Goal: Transaction & Acquisition: Purchase product/service

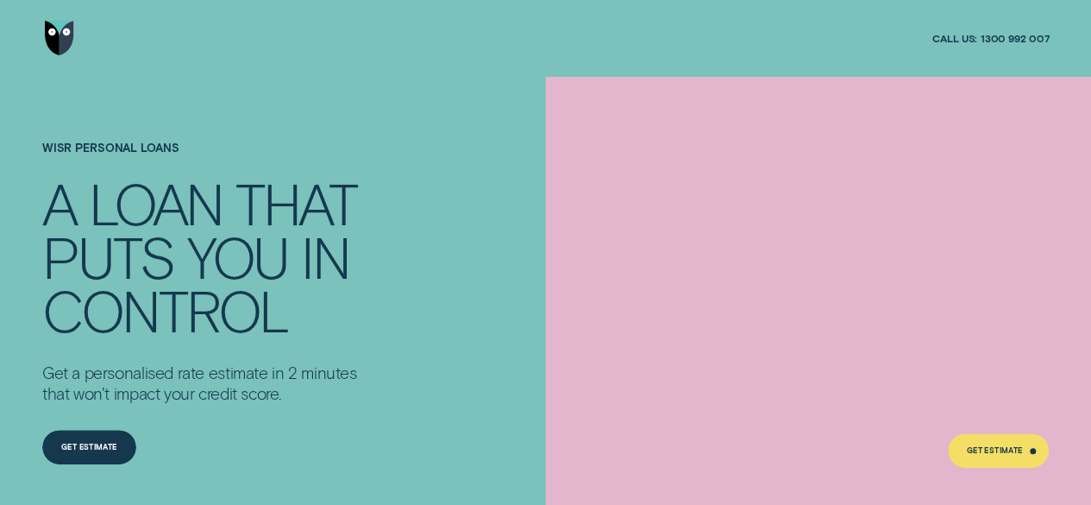
drag, startPoint x: 1096, startPoint y: 24, endPoint x: 697, endPoint y: 148, distance: 417.2
click at [697, 148] on div at bounding box center [821, 365] width 431 height 460
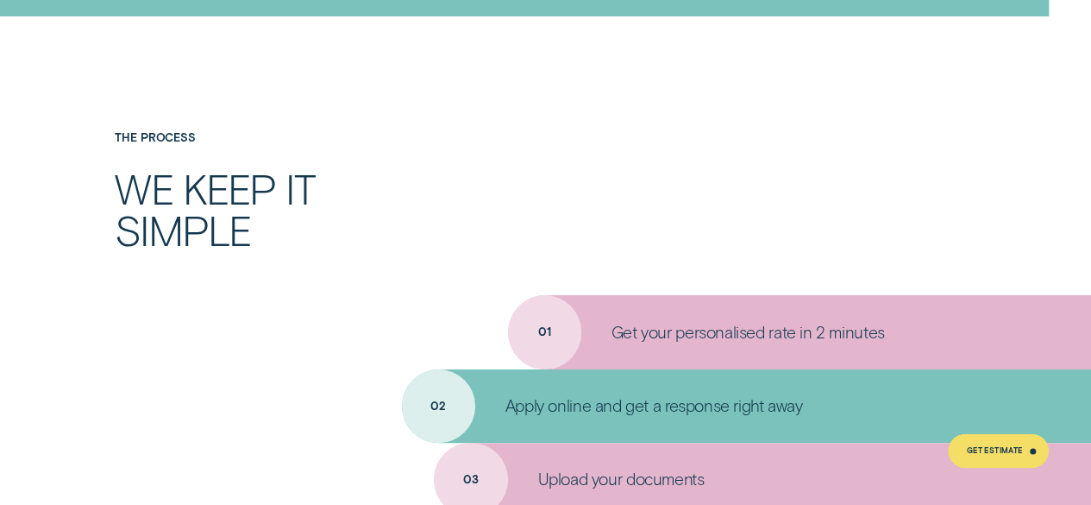
scroll to position [4351, 0]
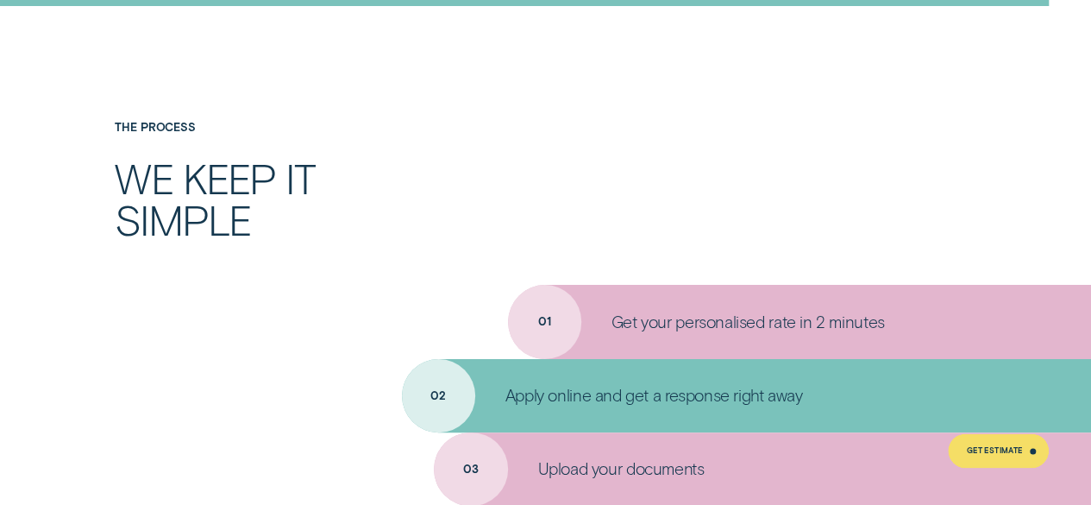
drag, startPoint x: 1089, startPoint y: 265, endPoint x: 1089, endPoint y: 283, distance: 18.1
click at [1089, 283] on div "The Process We keep it simple 01 Get your personalised rate in 2 minutes 02 App…" at bounding box center [545, 386] width 1091 height 531
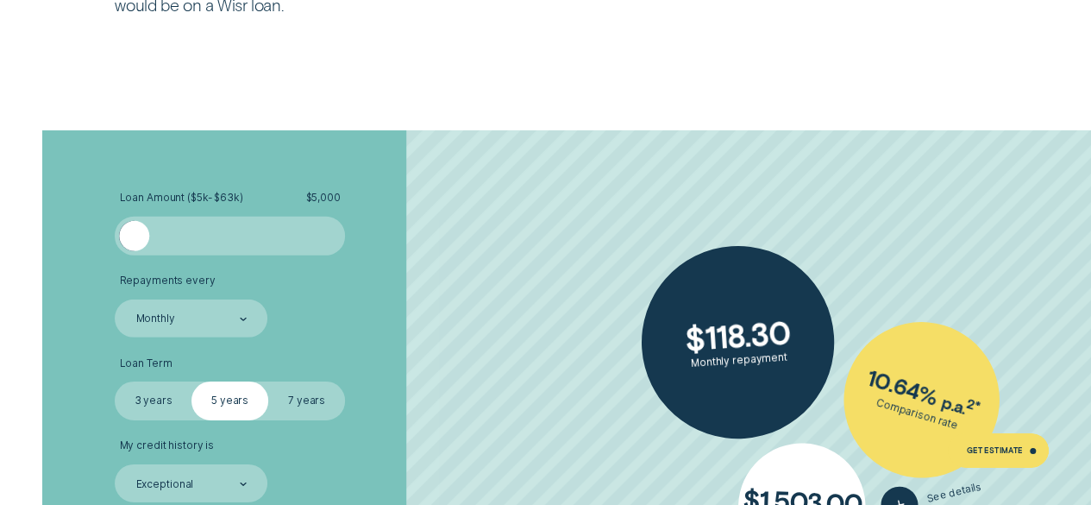
scroll to position [2591, 0]
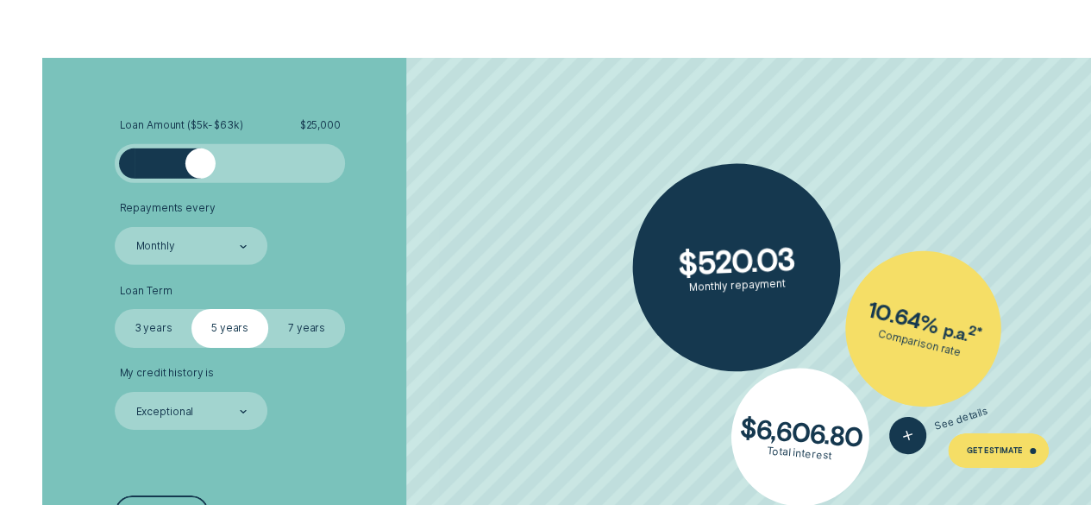
drag, startPoint x: 140, startPoint y: 161, endPoint x: 202, endPoint y: 174, distance: 63.4
click at [202, 174] on div at bounding box center [200, 163] width 31 height 31
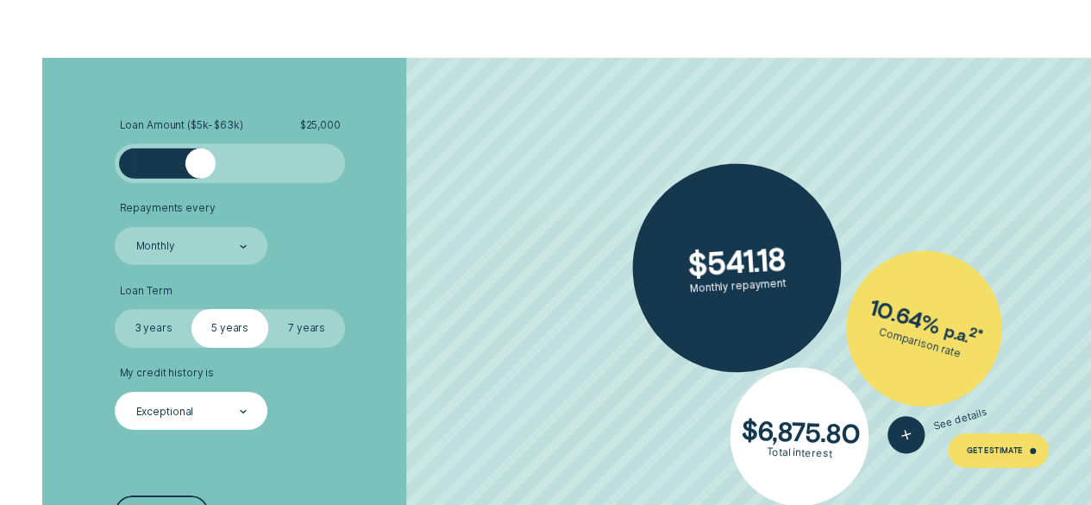
click at [224, 410] on div "Exceptional" at bounding box center [191, 412] width 113 height 16
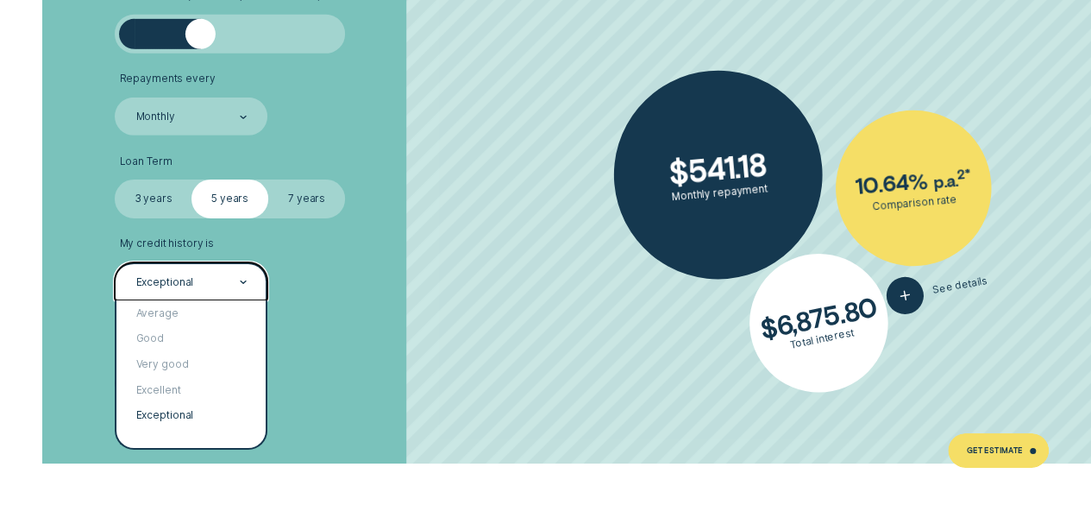
scroll to position [2762, 0]
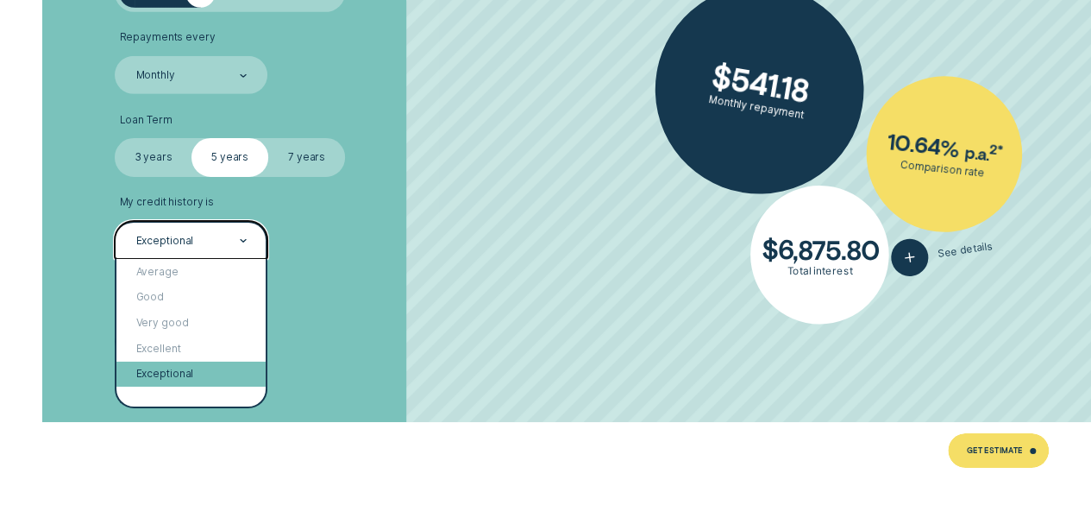
click at [176, 372] on div "Exceptional" at bounding box center [190, 374] width 149 height 26
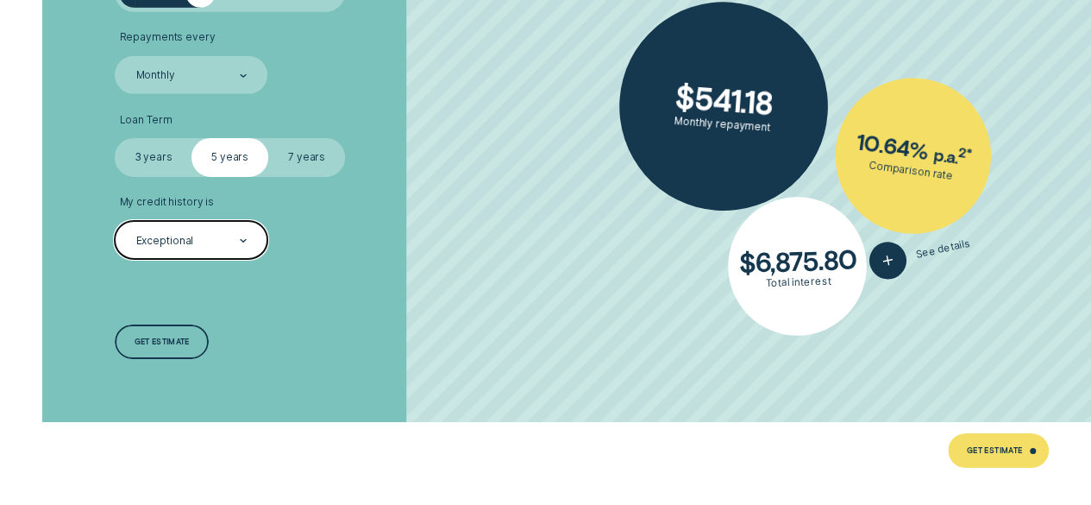
click at [240, 248] on div at bounding box center [243, 241] width 7 height 36
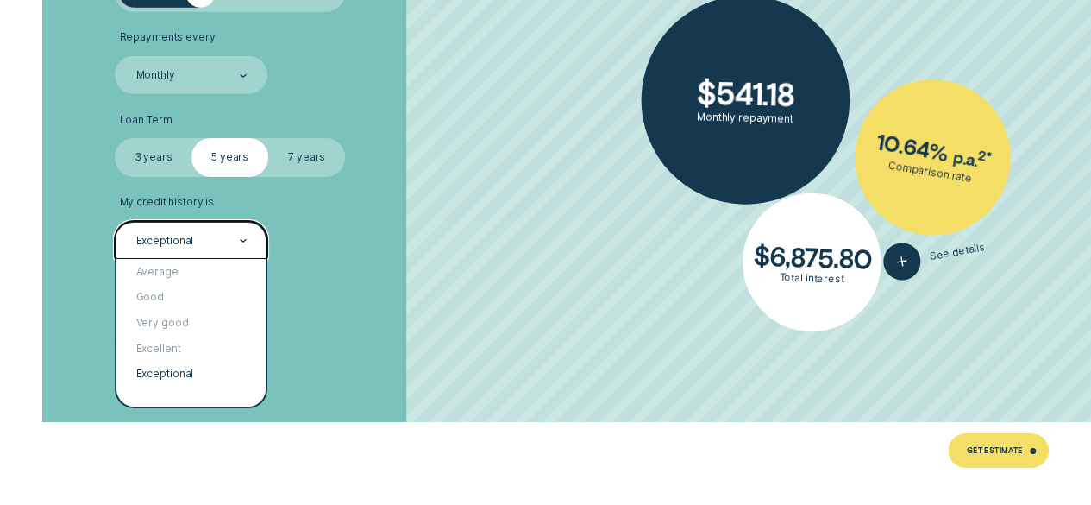
click at [385, 294] on div "Loan Amount ( $5k - $63k ) $ 25,000 Repayments every Monthly Loan Term Select L…" at bounding box center [291, 154] width 364 height 535
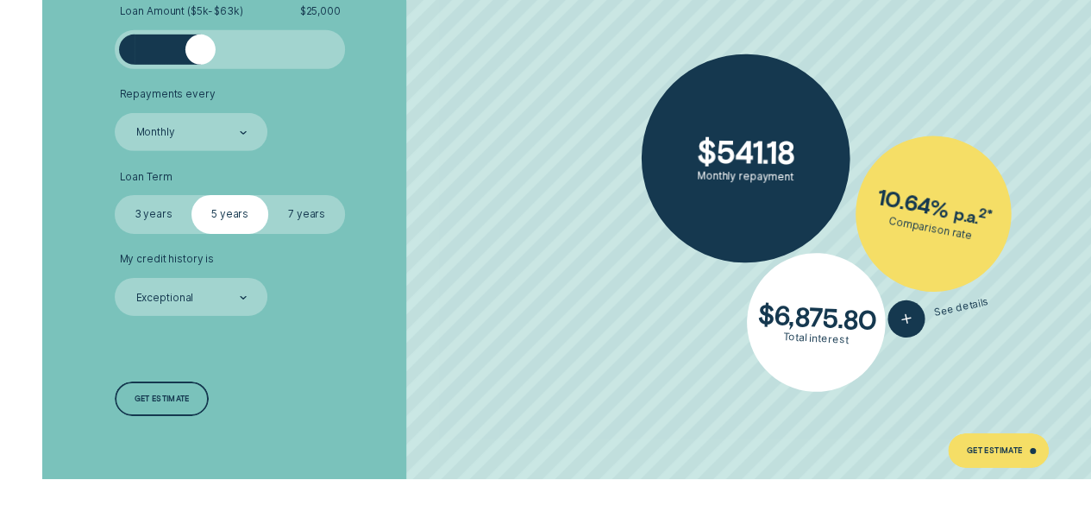
scroll to position [2695, 0]
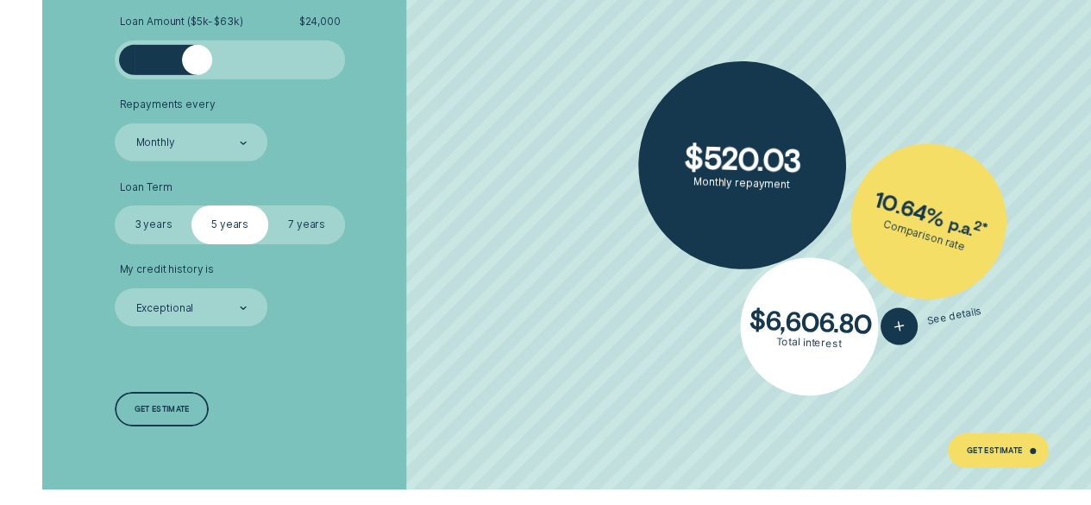
click at [196, 63] on div at bounding box center [197, 60] width 31 height 31
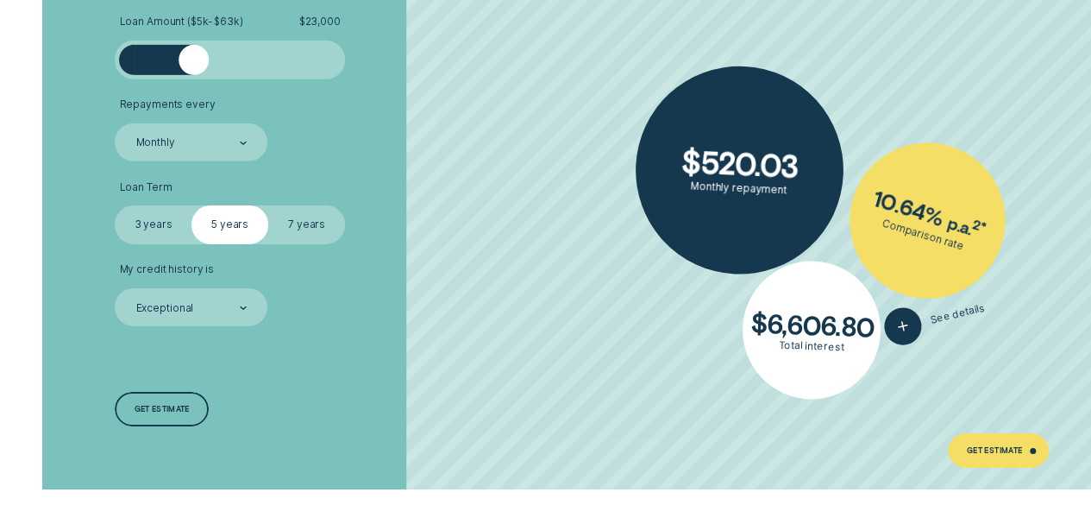
click at [192, 63] on div at bounding box center [194, 60] width 31 height 31
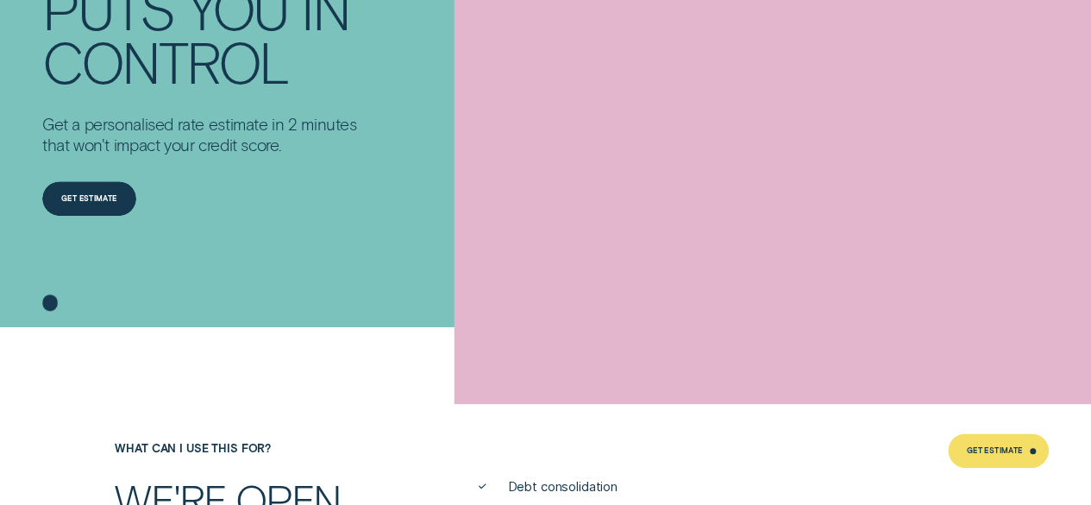
scroll to position [0, 0]
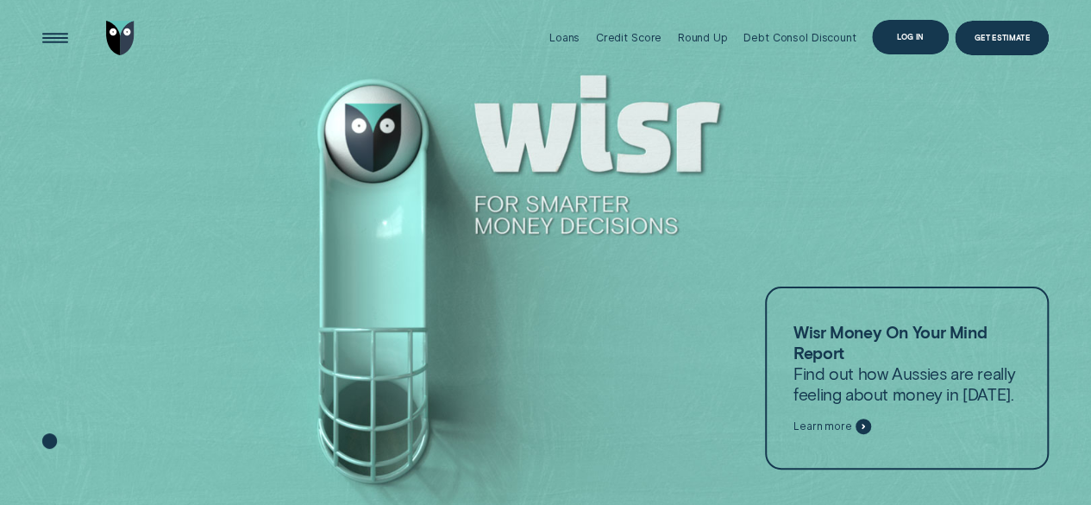
click at [907, 37] on div "Log in" at bounding box center [910, 37] width 27 height 7
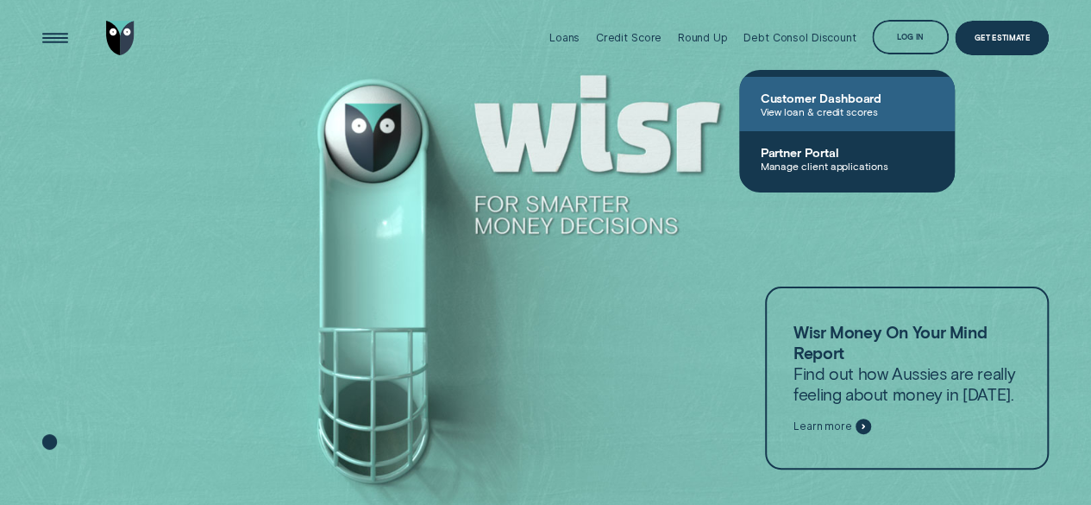
click at [851, 95] on span "Customer Dashboard" at bounding box center [847, 98] width 174 height 15
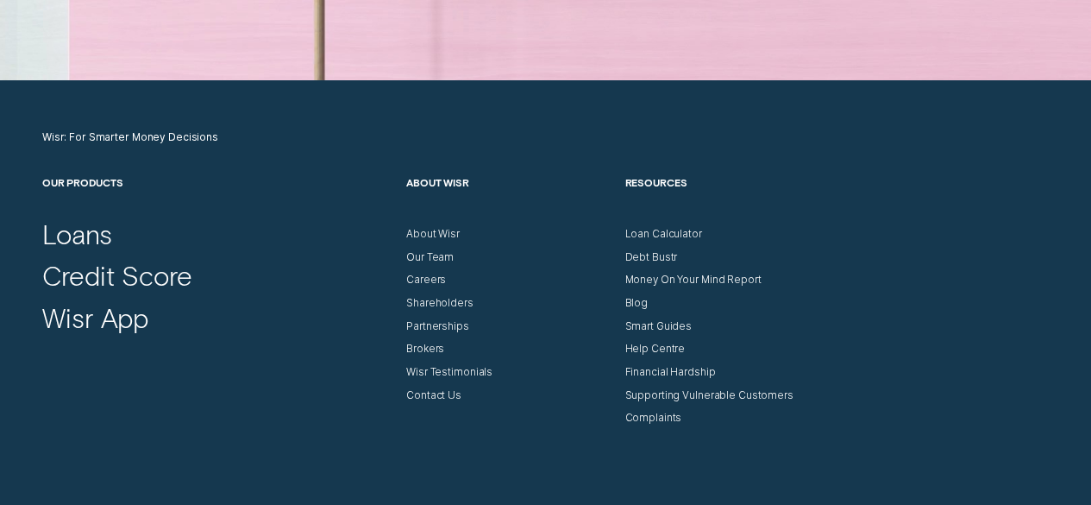
scroll to position [4788, 0]
click at [436, 395] on div "Contact Us" at bounding box center [433, 394] width 55 height 13
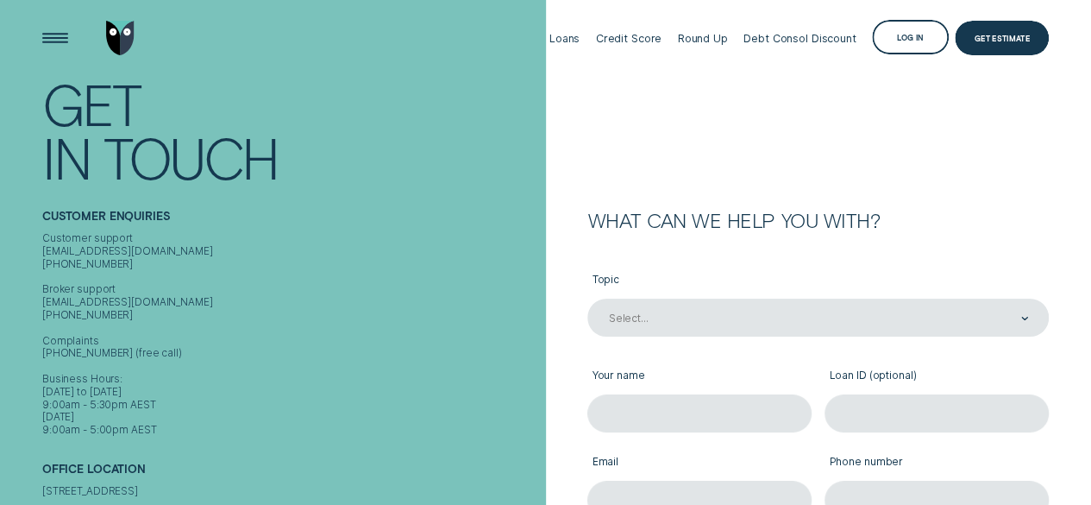
click at [792, 47] on div "Debt Consol Discount" at bounding box center [800, 38] width 112 height 77
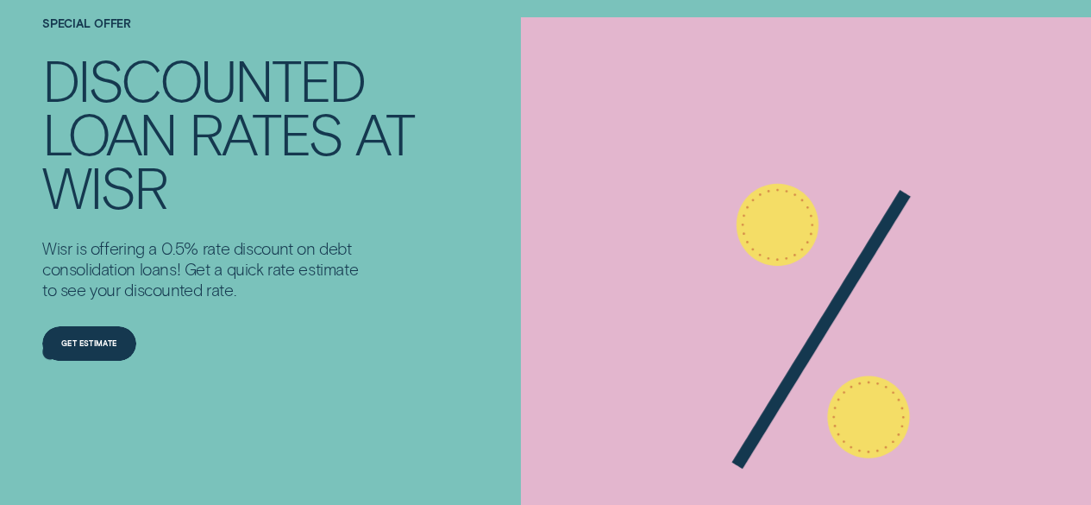
scroll to position [58, 0]
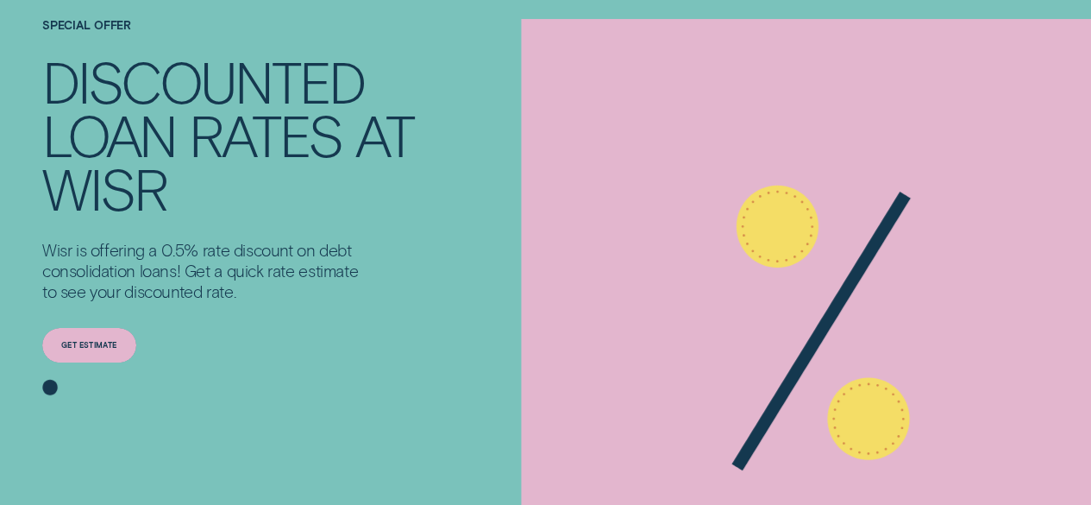
click at [78, 342] on div "Get estimate" at bounding box center [88, 345] width 55 height 7
